Goal: Check status: Check status

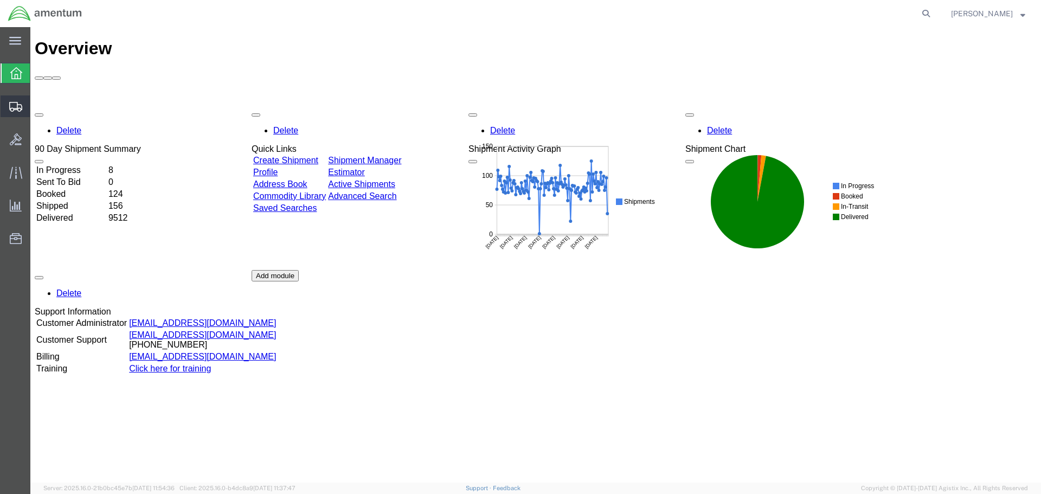
click at [0, 0] on span "Create Shipment" at bounding box center [0, 0] width 0 height 0
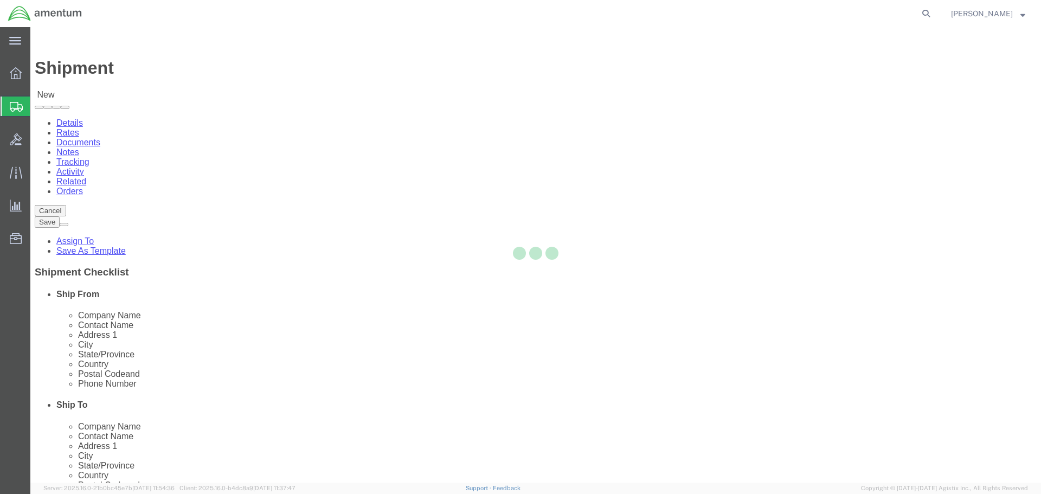
select select
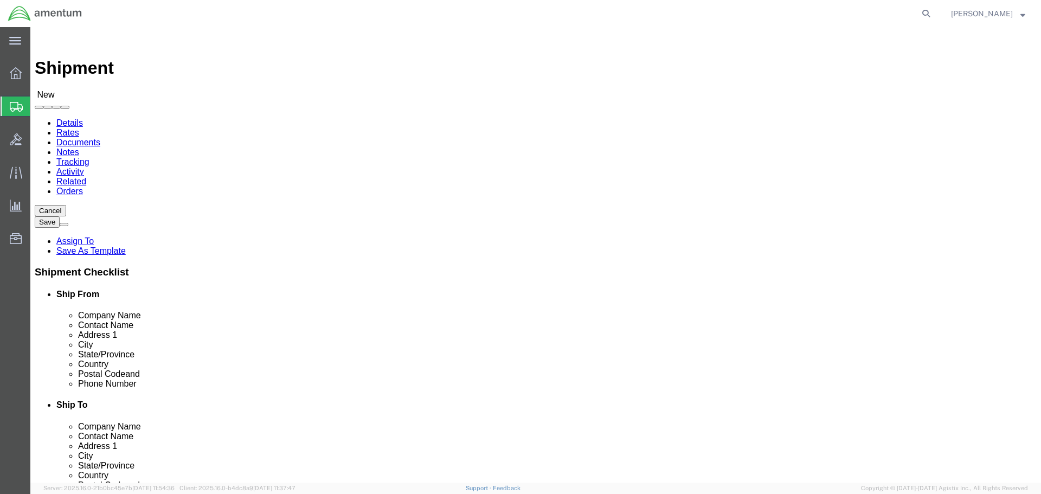
type input "efo"
select select "49831"
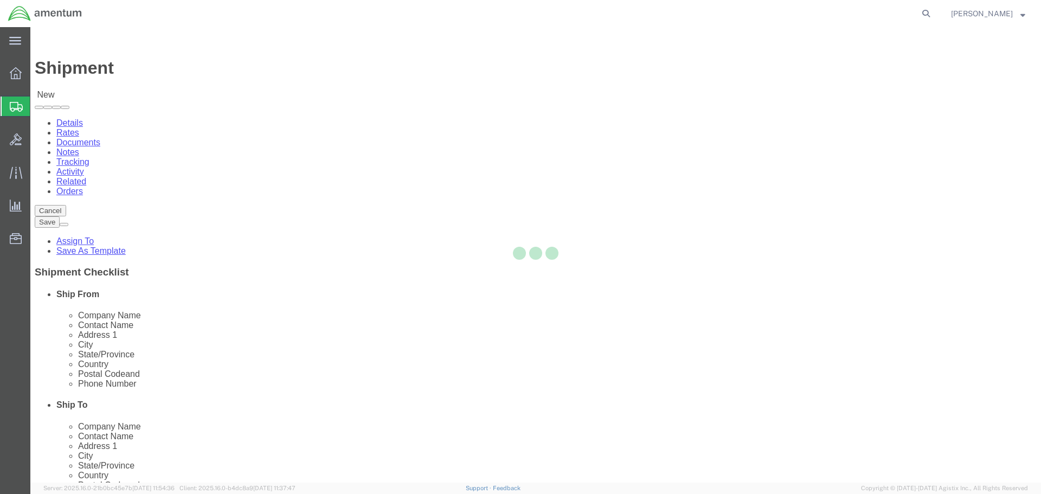
select select "[GEOGRAPHIC_DATA]"
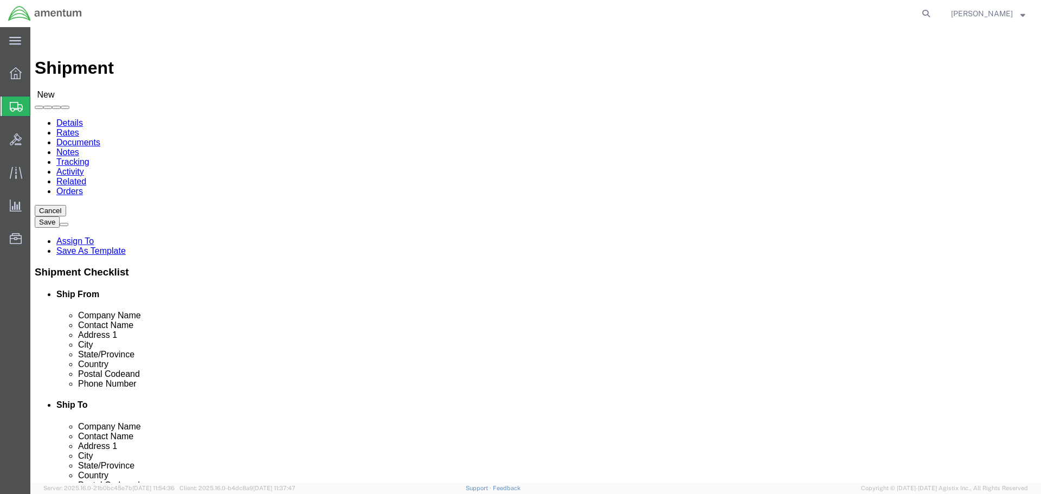
type input "eja"
select select "49930"
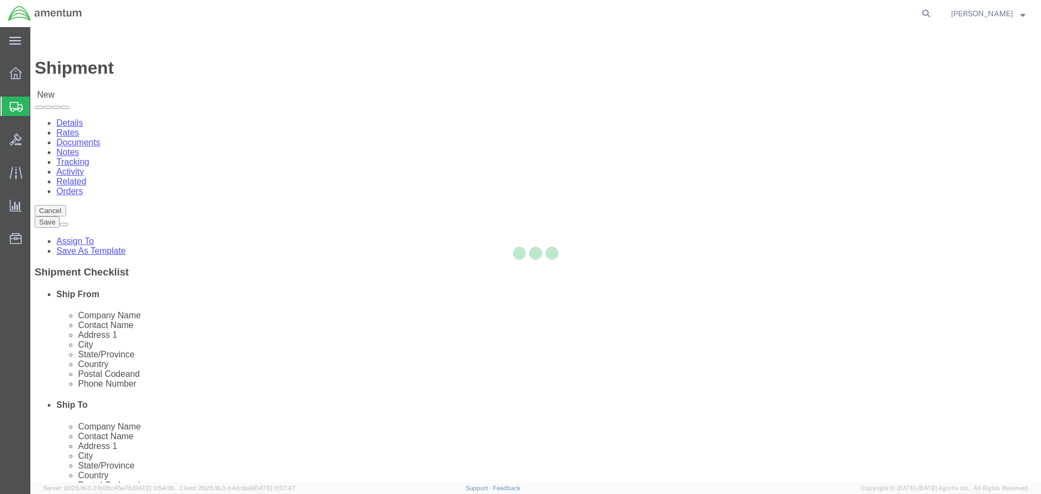
select select "FL"
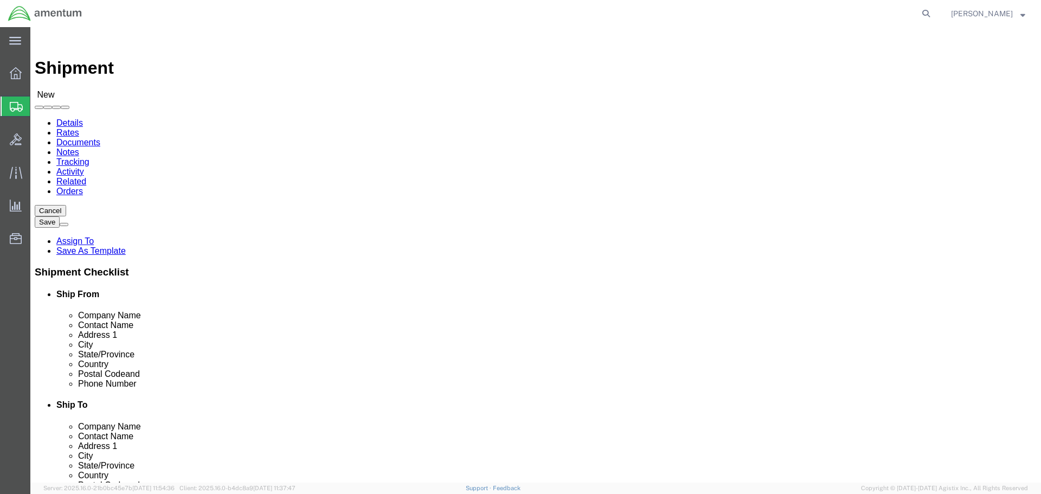
click button "Cancel"
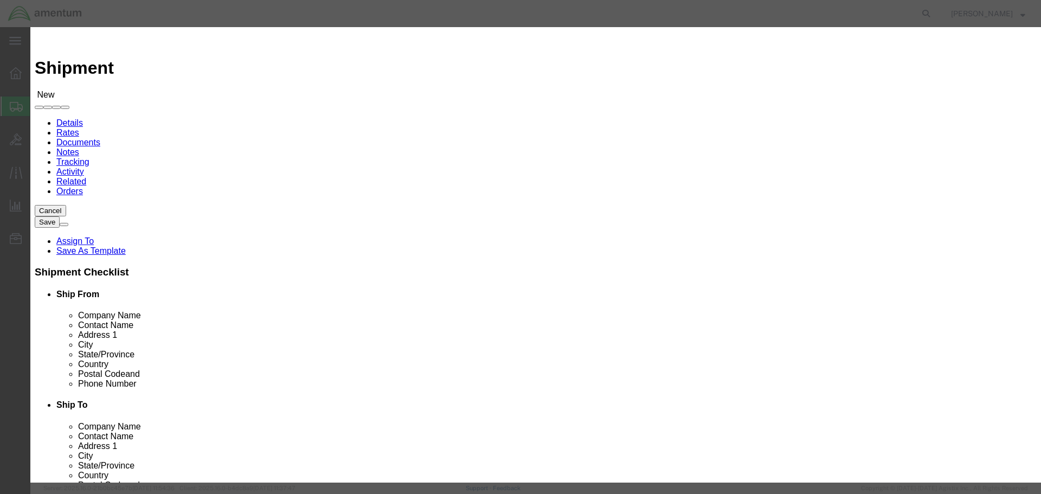
click button "Yes"
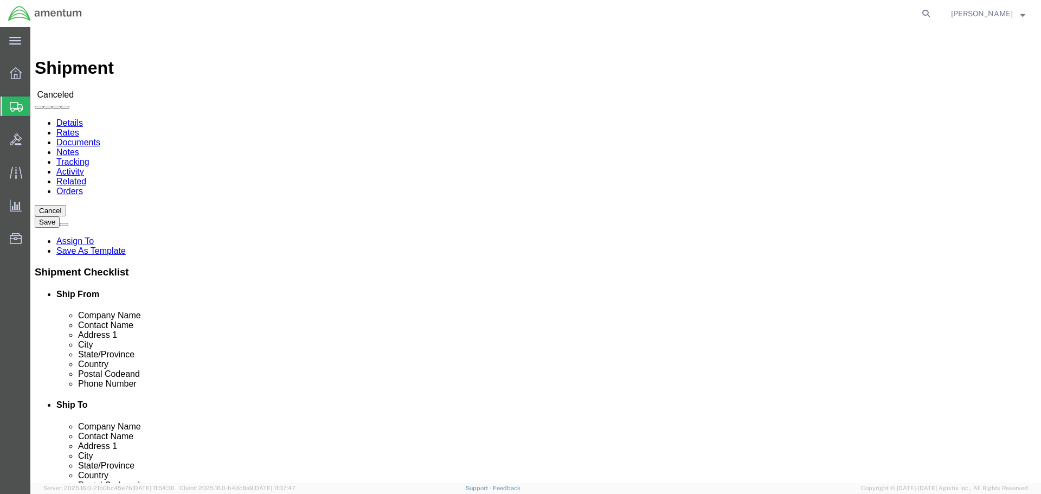
type input "sER"
select select "49917"
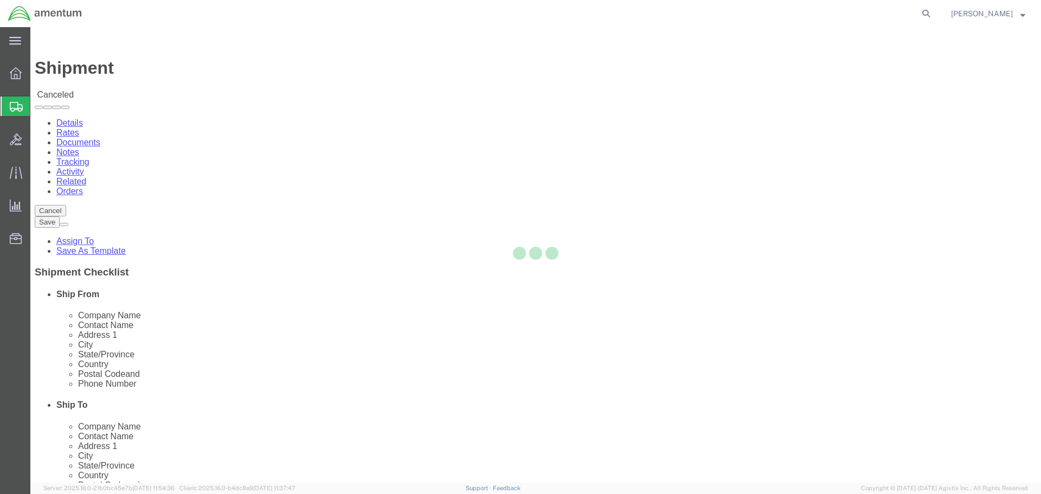
type input "Amentum Services, Inc."
type input "4640 Subchaser Ct"
type input "Bldg 200"
type input "[GEOGRAPHIC_DATA]"
type input "32244"
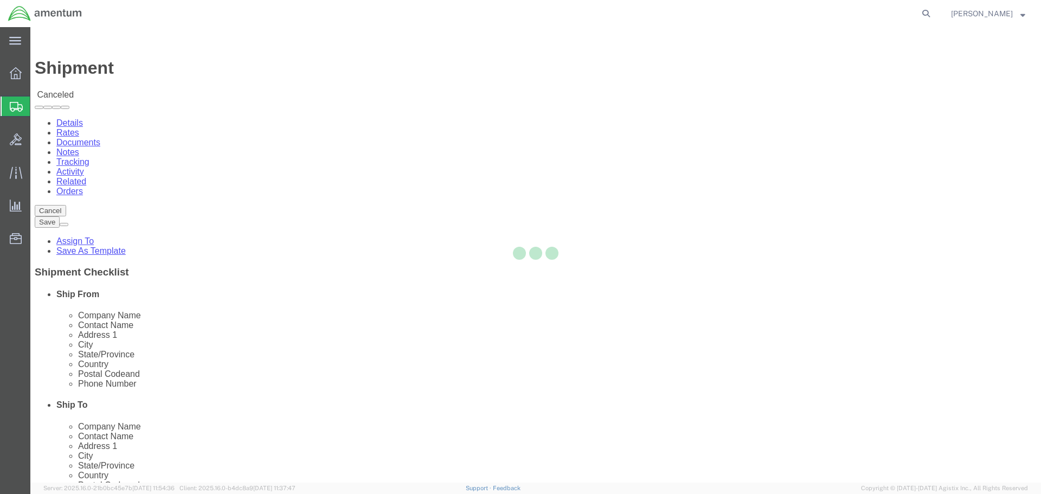
type input "[PHONE_NUMBER]"
select select "FL"
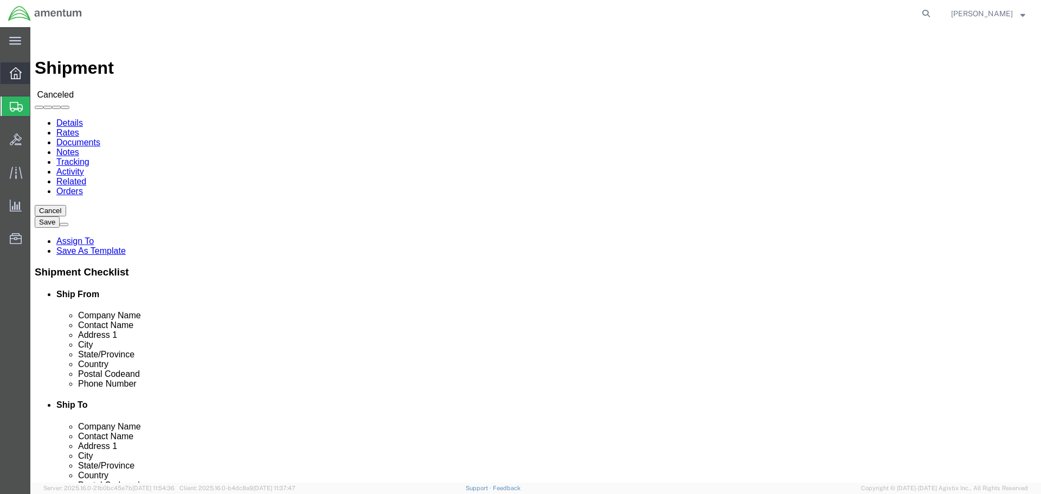
click at [9, 73] on div at bounding box center [16, 73] width 30 height 22
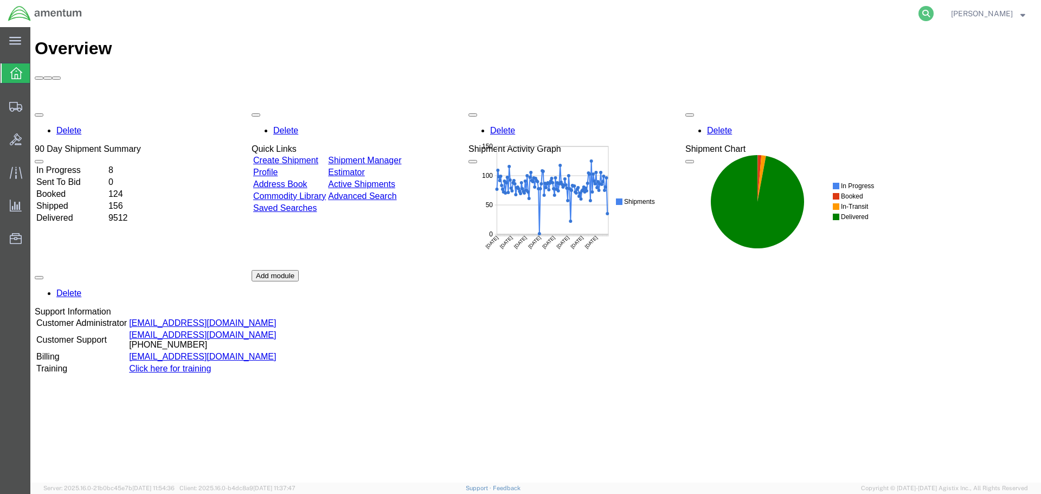
click at [925, 16] on icon at bounding box center [926, 13] width 15 height 15
click at [840, 11] on input "search" at bounding box center [754, 14] width 330 height 26
click at [780, 13] on input "search" at bounding box center [754, 14] width 330 height 26
type input "56504360"
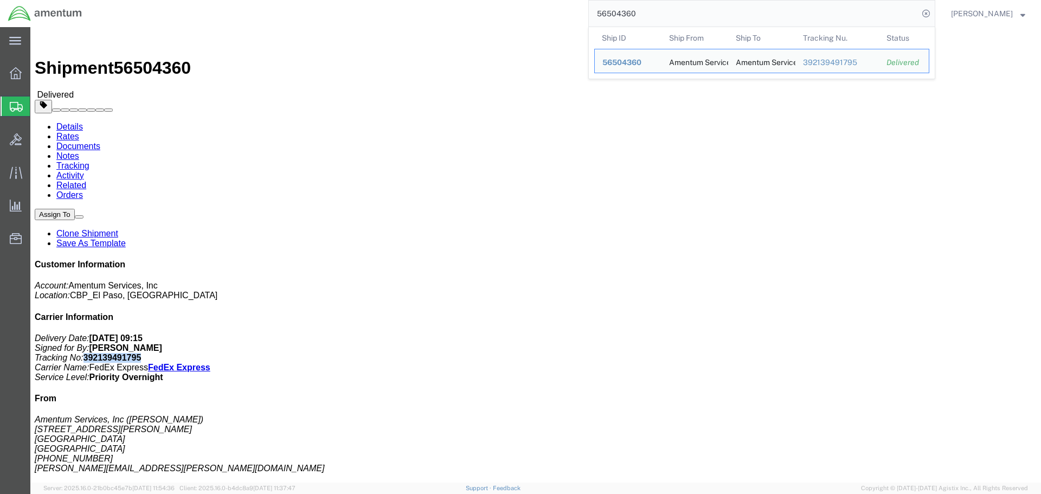
drag, startPoint x: 904, startPoint y: 116, endPoint x: 854, endPoint y: 119, distance: 49.4
click p "Delivery Date: [DATE] 09:15 Signed for By: [PERSON_NAME] Tracking No: 392139491…"
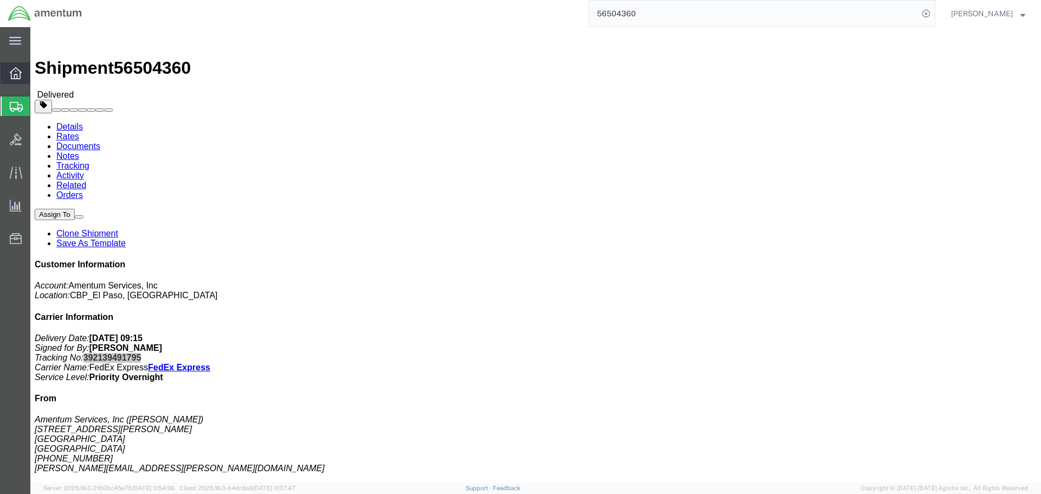
click at [18, 73] on icon at bounding box center [16, 73] width 12 height 12
